Goal: Task Accomplishment & Management: Complete application form

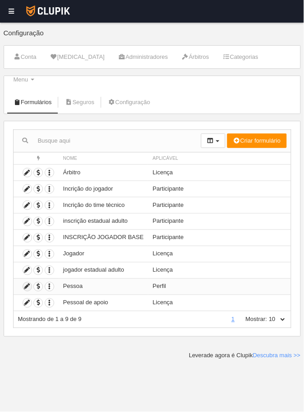
click at [26, 282] on icon at bounding box center [27, 286] width 9 height 9
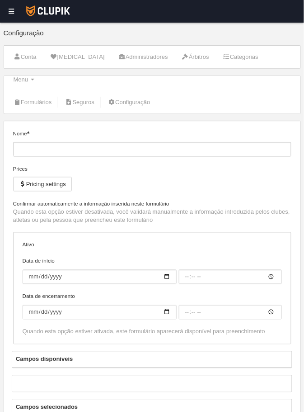
type input "Pessoa"
checkbox input "true"
type input "[DATE]"
type input "00:00"
type input "[DATE]"
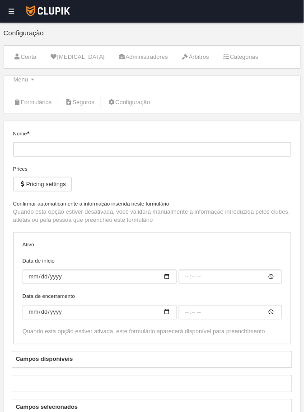
type input "23:55"
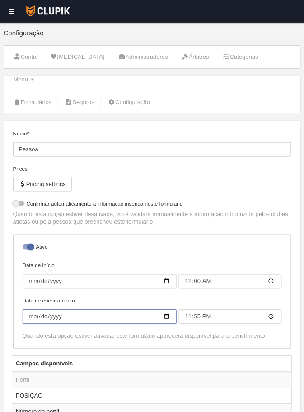
click at [170, 309] on input "[DATE]" at bounding box center [100, 316] width 154 height 14
type input "[DATE]"
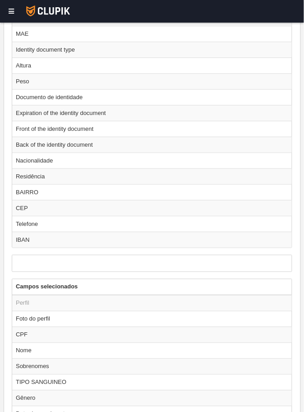
scroll to position [470, 0]
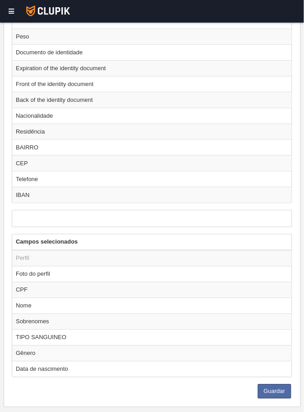
click at [267, 384] on div "Nome Pessoa Prices Pricing settings Não permitir inscrição se a licença não est…" at bounding box center [153, 29] width 298 height 756
click at [275, 384] on button "Guardar" at bounding box center [274, 391] width 33 height 14
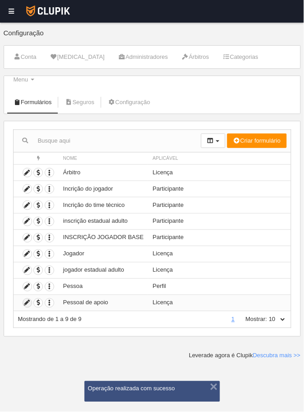
click at [25, 299] on icon at bounding box center [27, 303] width 9 height 9
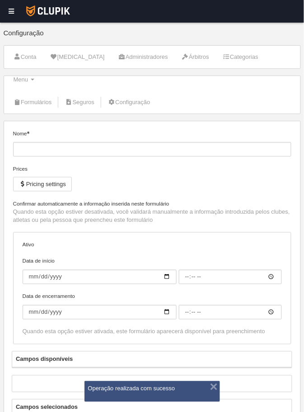
type input "Pessoal de apoio"
checkbox input "true"
type input "[DATE]"
type input "00:00"
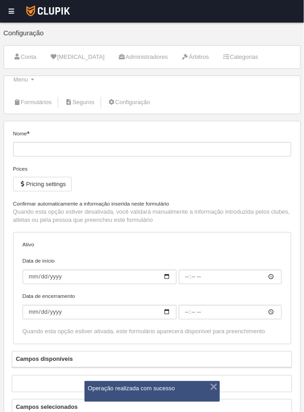
type input "[DATE]"
type input "23:55"
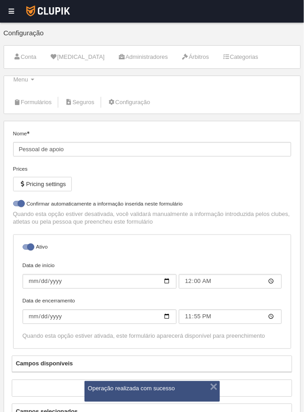
select select "selected"
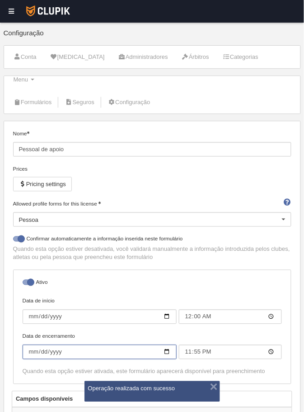
click at [168, 345] on input "[DATE]" at bounding box center [100, 352] width 154 height 14
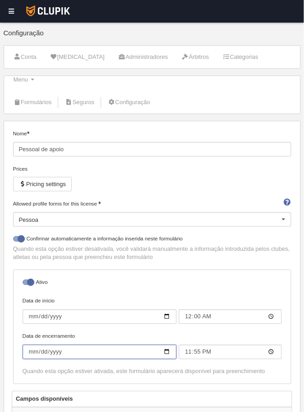
type input "[DATE]"
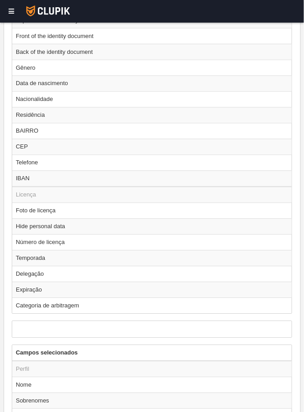
scroll to position [683, 0]
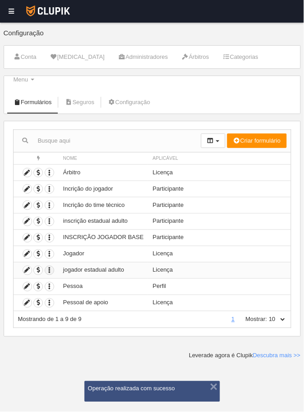
click at [47, 266] on icon "button" at bounding box center [49, 270] width 9 height 9
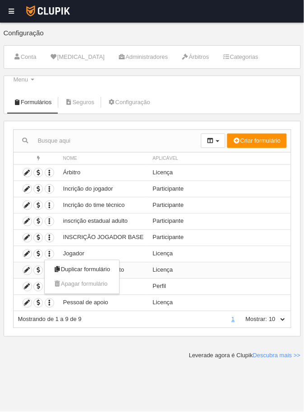
click at [81, 368] on div at bounding box center [152, 206] width 304 height 412
click at [46, 233] on icon "button" at bounding box center [49, 237] width 9 height 9
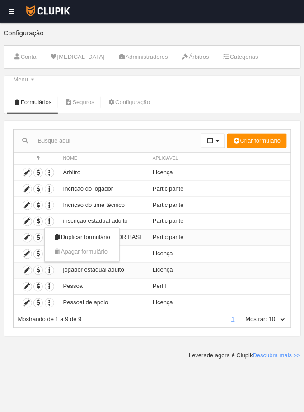
click at [87, 361] on div at bounding box center [152, 206] width 304 height 412
click at [46, 217] on icon "button" at bounding box center [49, 221] width 9 height 9
click at [108, 384] on div at bounding box center [152, 206] width 304 height 412
click at [24, 250] on icon at bounding box center [27, 254] width 9 height 9
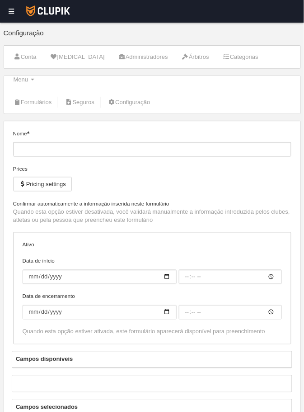
type input "Jogador"
checkbox input "true"
type input "[DATE]"
type input "00:00"
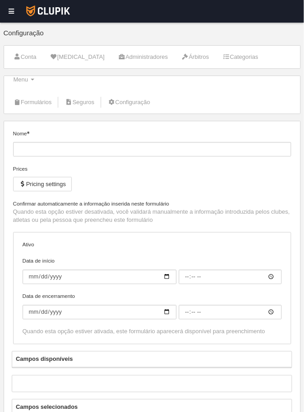
type input "[DATE]"
type input "23:55"
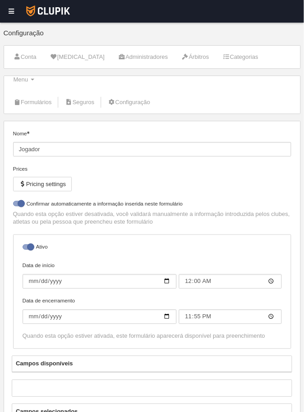
select select "selected"
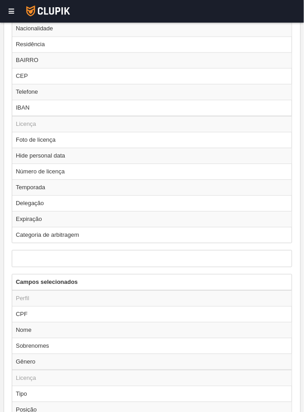
scroll to position [683, 0]
